Goal: Task Accomplishment & Management: Manage account settings

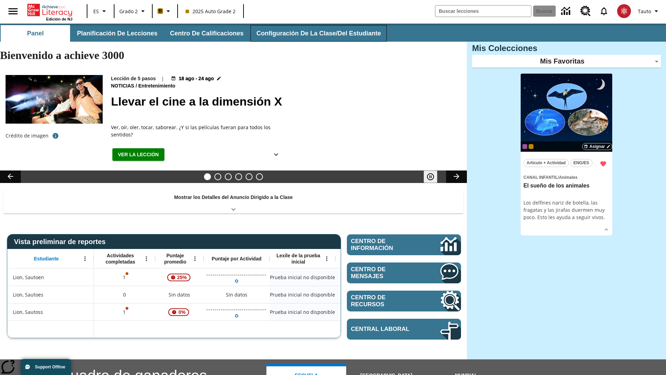
click at [314, 33] on button "Configuración de la clase/del estudiante" at bounding box center [318, 33] width 136 height 17
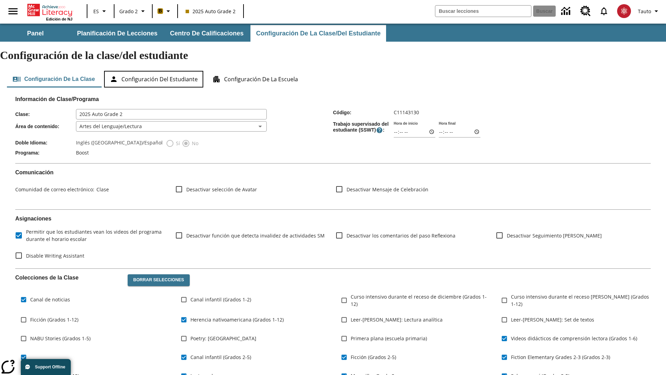
click at [155, 71] on button "Configuración del estudiante" at bounding box center [153, 79] width 99 height 17
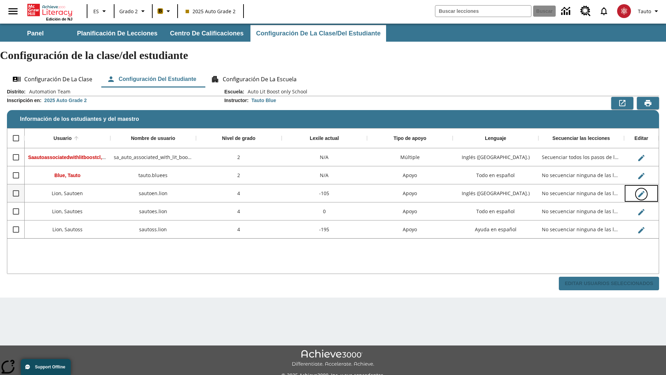
click at [641, 191] on icon "Editar Usuario" at bounding box center [641, 194] width 6 height 6
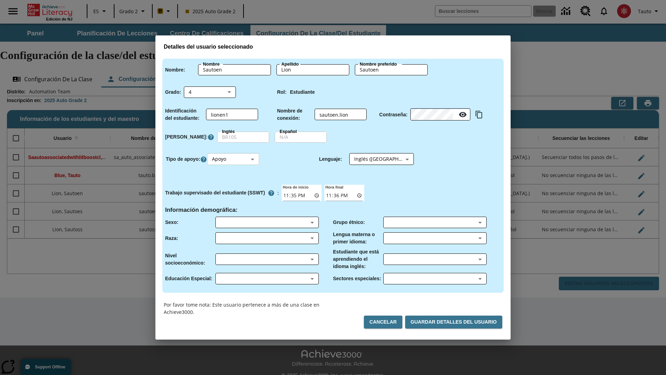
click at [234, 159] on body "Saltar al contenido principal Edición de NJ ES Grado 2 B 2025 Auto Grade 2 Busc…" at bounding box center [333, 207] width 666 height 366
click at [234, 185] on li "Apoyo" at bounding box center [234, 184] width 52 height 11
click at [375, 159] on body "Saltar al contenido principal Edición de NJ ES Grado 2 B 2025 Auto Grade 2 Busc…" at bounding box center [333, 207] width 666 height 366
click at [234, 159] on body "Saltar al contenido principal Edición de NJ ES Grado 2 B 2025 Auto Grade 2 Busc…" at bounding box center [333, 207] width 666 height 366
click at [234, 196] on li "Enriquecimiento" at bounding box center [234, 195] width 52 height 11
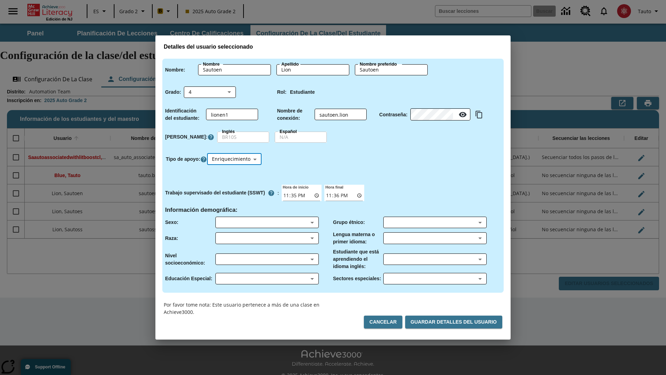
click at [235, 159] on body "Saltar al contenido principal Edición de NJ ES Grado 2 B 2025 Auto Grade 2 Busc…" at bounding box center [333, 207] width 666 height 366
click at [235, 173] on li "Estándar" at bounding box center [235, 173] width 54 height 11
click at [234, 159] on body "Saltar al contenido principal Edición de NJ ES Grado 2 B 2025 Auto Grade 2 Busc…" at bounding box center [333, 207] width 666 height 366
click at [234, 207] on li "Múltiple" at bounding box center [234, 207] width 52 height 11
type input "M"
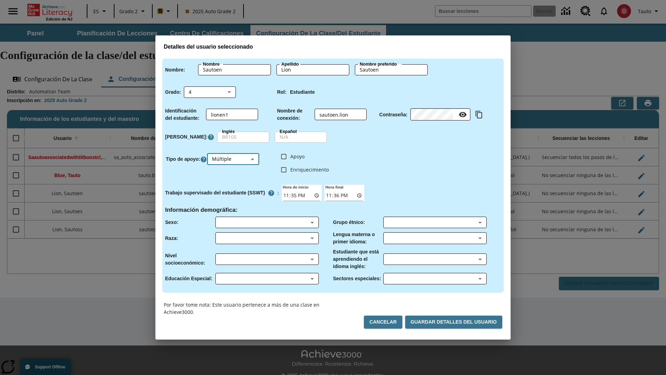
click at [284, 169] on input "Enriquecimiento" at bounding box center [283, 169] width 13 height 13
checkbox input "true"
click at [284, 156] on input "Apoyo" at bounding box center [283, 156] width 13 height 13
checkbox input "true"
click at [375, 159] on body "Saltar al contenido principal Edición de NJ ES Grado 2 B 2025 Auto Grade 2 Busc…" at bounding box center [333, 207] width 666 height 366
